Goal: Transaction & Acquisition: Purchase product/service

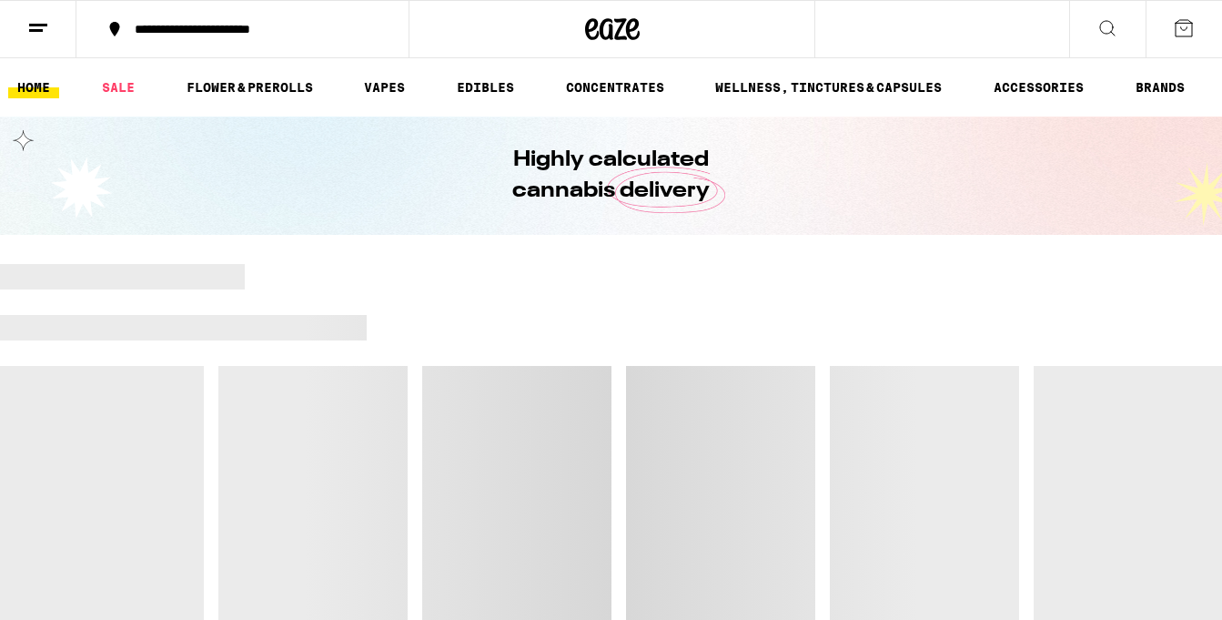
click at [4, 87] on ul "HOME SALE FLOWER & PREROLLS VAPES EDIBLES CONCENTRATES WELLNESS, TINCTURES & CA…" at bounding box center [611, 87] width 1222 height 58
click at [95, 96] on link "SALE" at bounding box center [118, 87] width 51 height 22
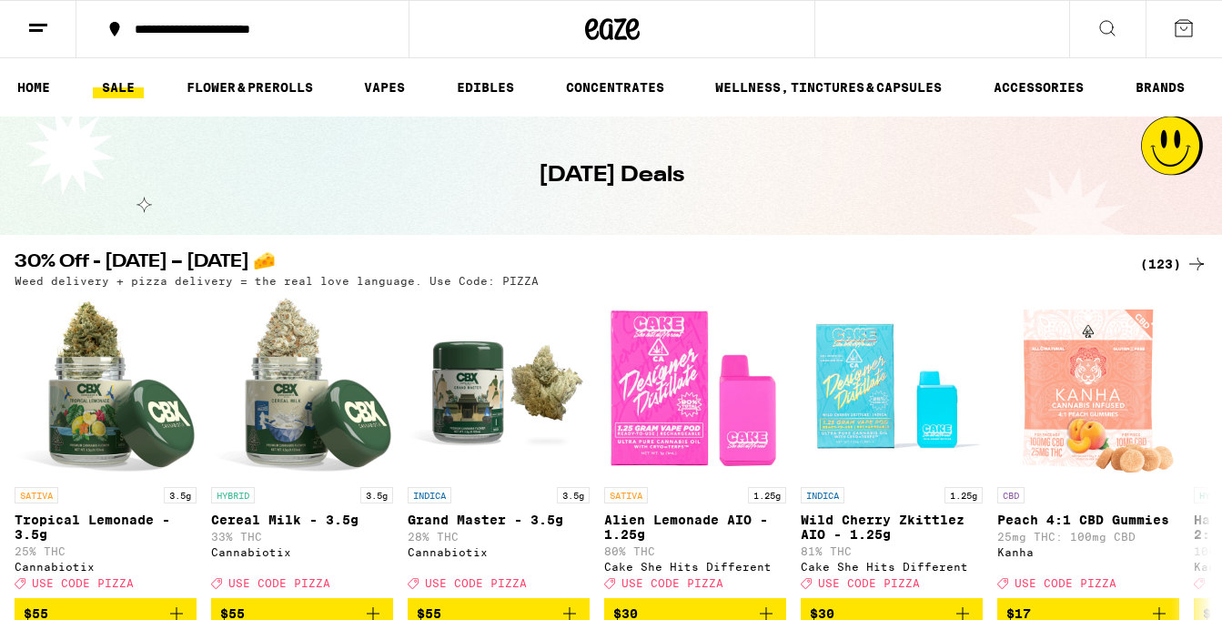
click at [1183, 267] on div "(123)" at bounding box center [1173, 264] width 67 height 22
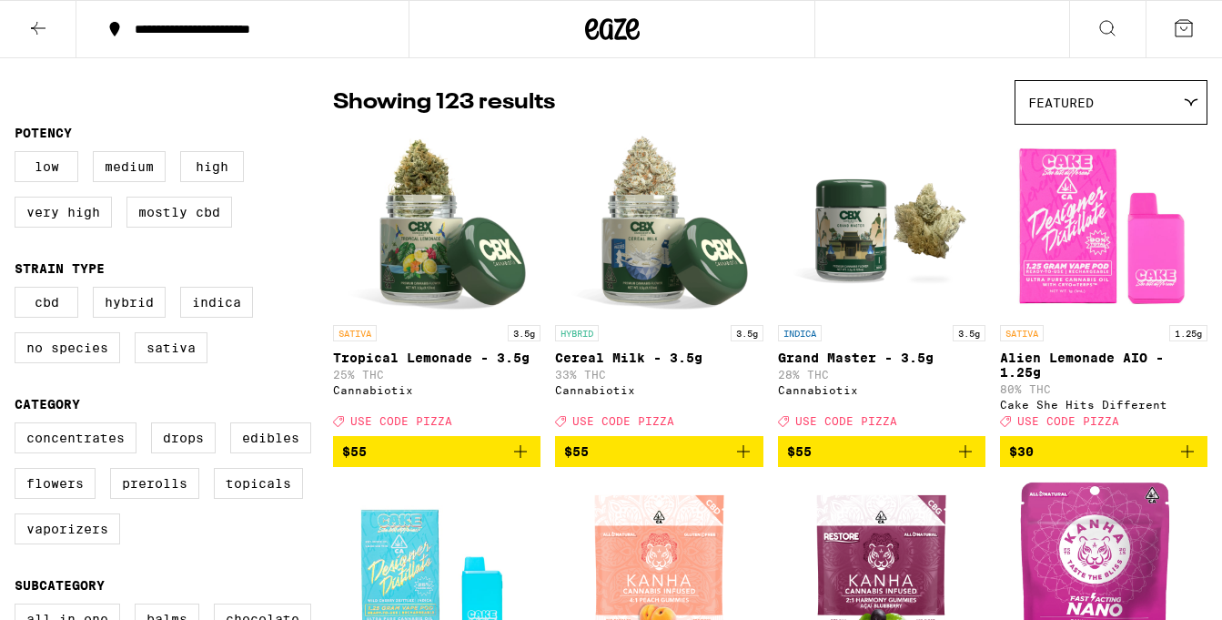
scroll to position [137, 0]
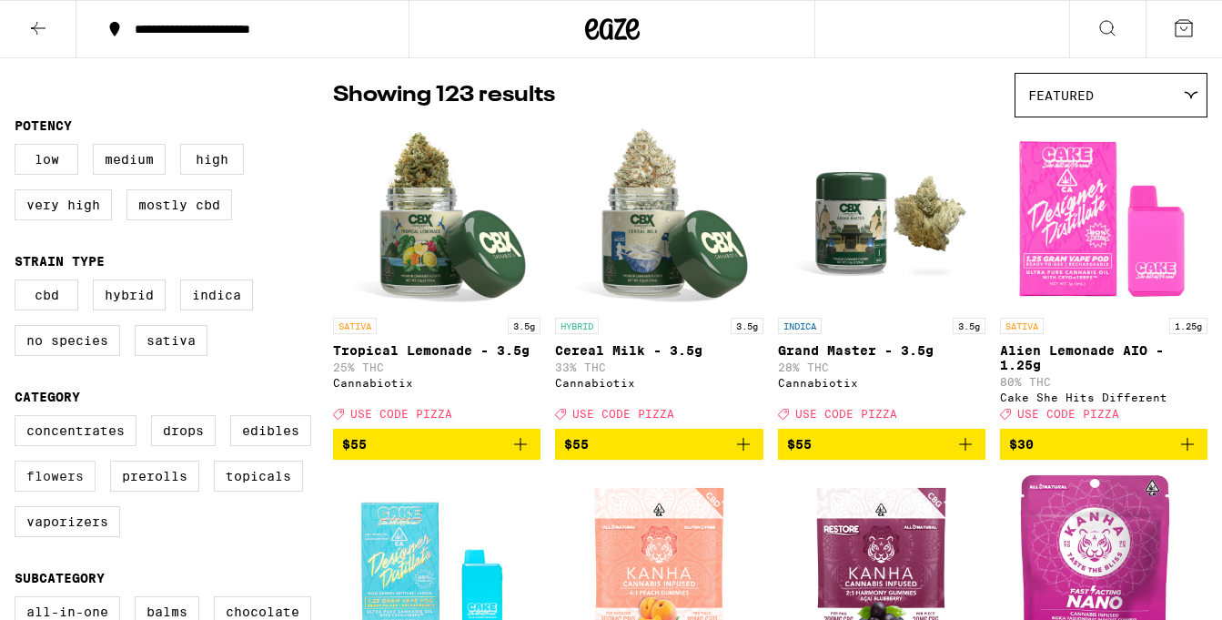
click at [22, 491] on label "Flowers" at bounding box center [55, 475] width 81 height 31
click at [19, 419] on input "Flowers" at bounding box center [18, 418] width 1 height 1
checkbox input "true"
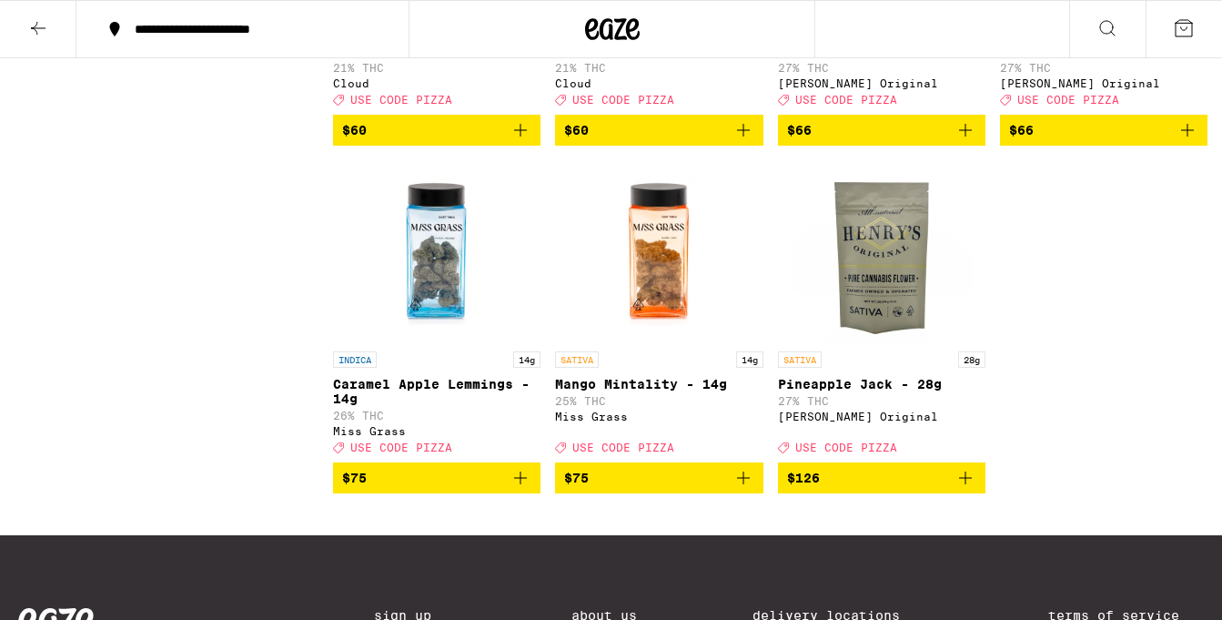
scroll to position [2817, 0]
